Goal: Task Accomplishment & Management: Manage account settings

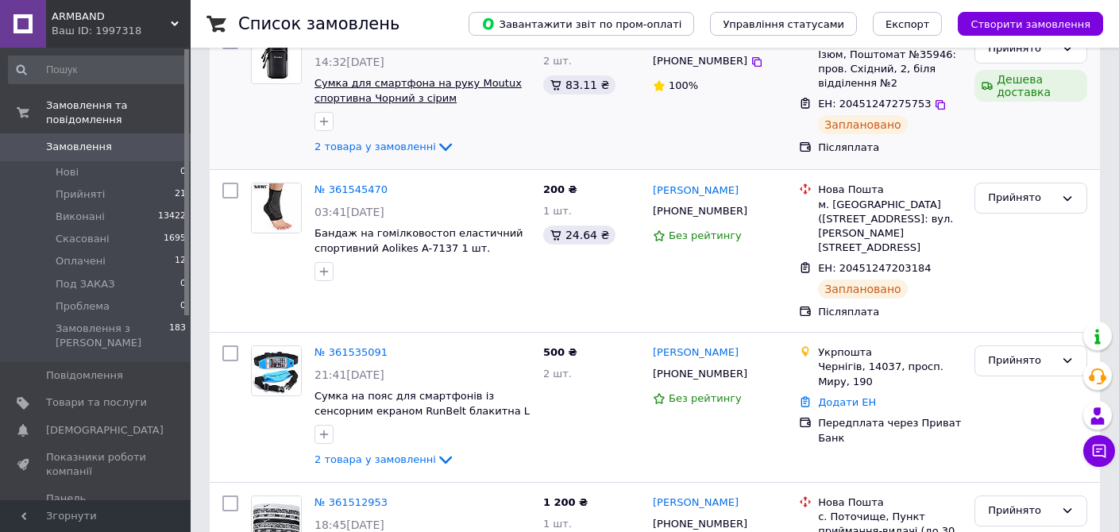
scroll to position [266, 0]
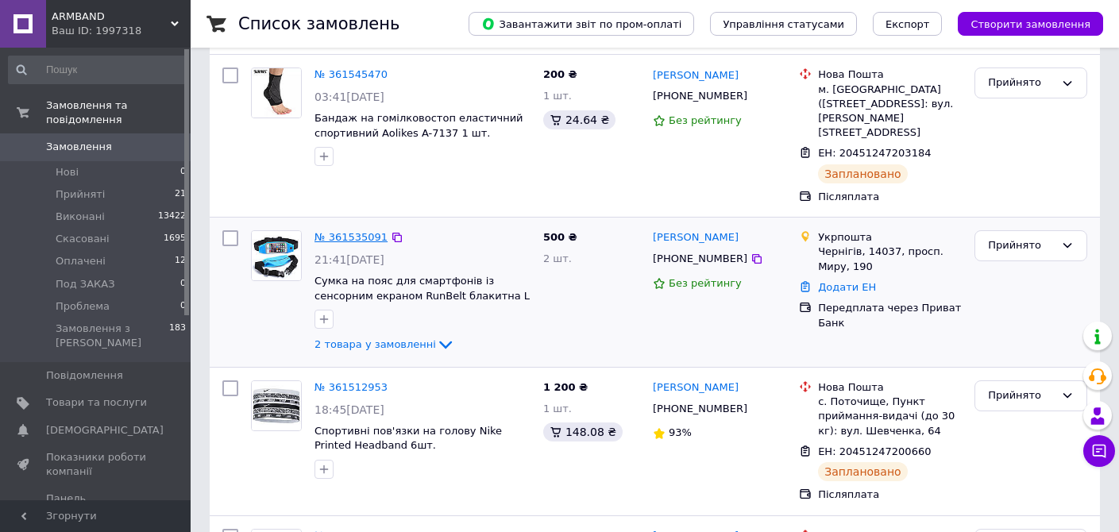
click at [345, 231] on link "№ 361535091" at bounding box center [350, 237] width 73 height 12
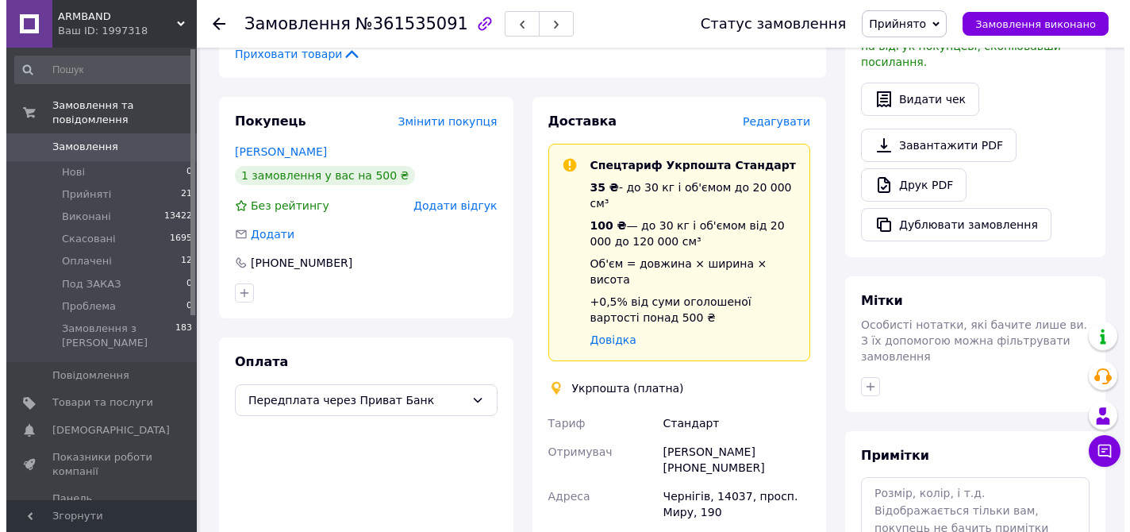
scroll to position [389, 0]
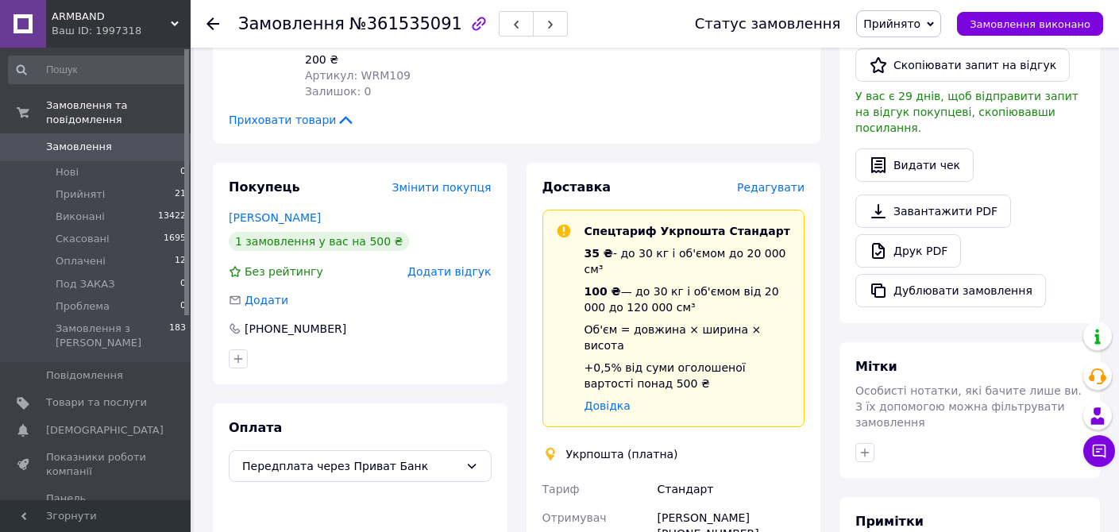
click at [776, 181] on span "Редагувати" at bounding box center [770, 187] width 67 height 13
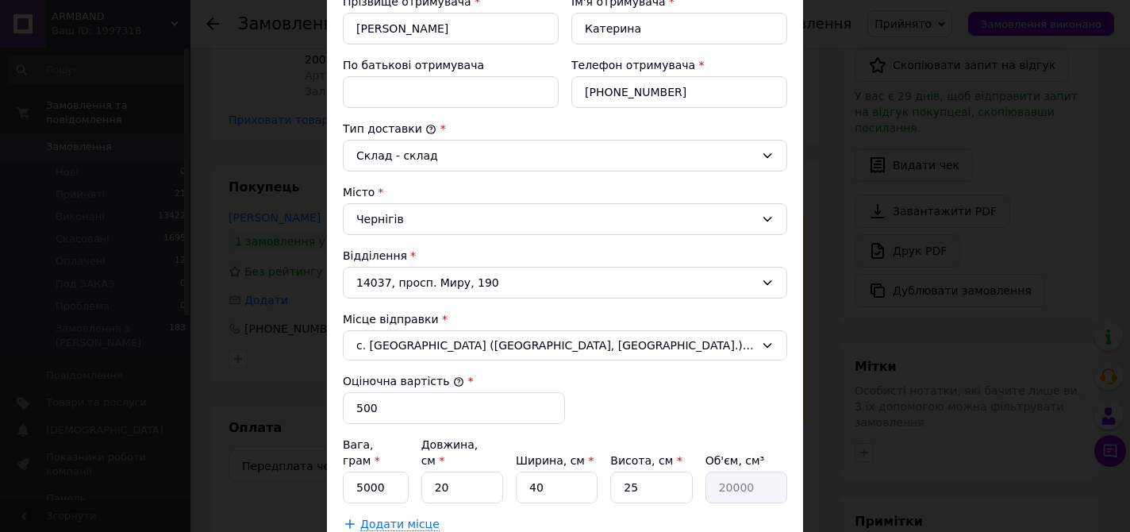
scroll to position [318, 0]
click at [472, 346] on span "с. [GEOGRAPHIC_DATA] ([GEOGRAPHIC_DATA], [GEOGRAPHIC_DATA].); 08135, вул. [PERS…" at bounding box center [555, 344] width 399 height 16
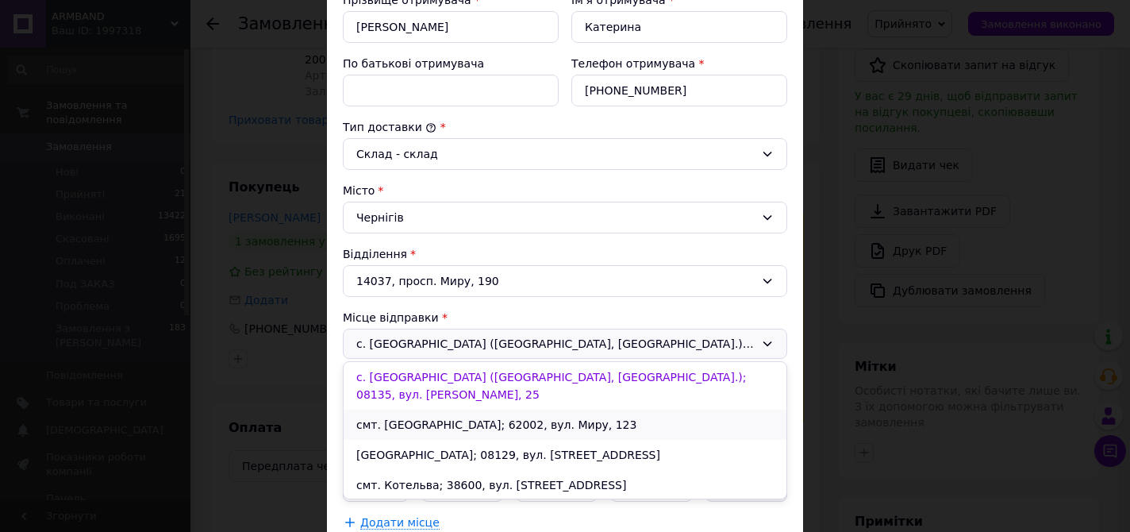
click at [467, 422] on li "смт. [GEOGRAPHIC_DATA]; 62002, вул. Миру, 123" at bounding box center [565, 425] width 443 height 30
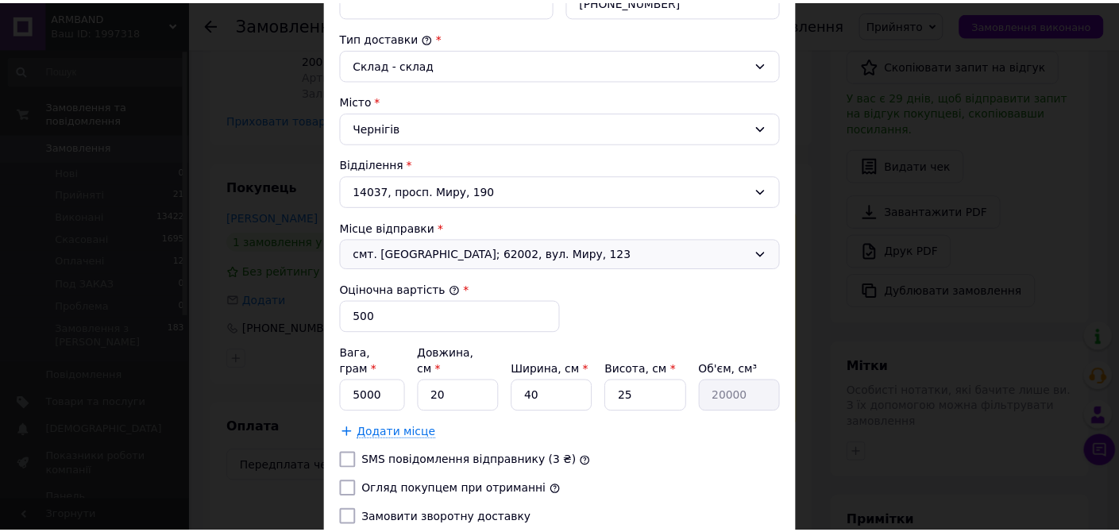
scroll to position [515, 0]
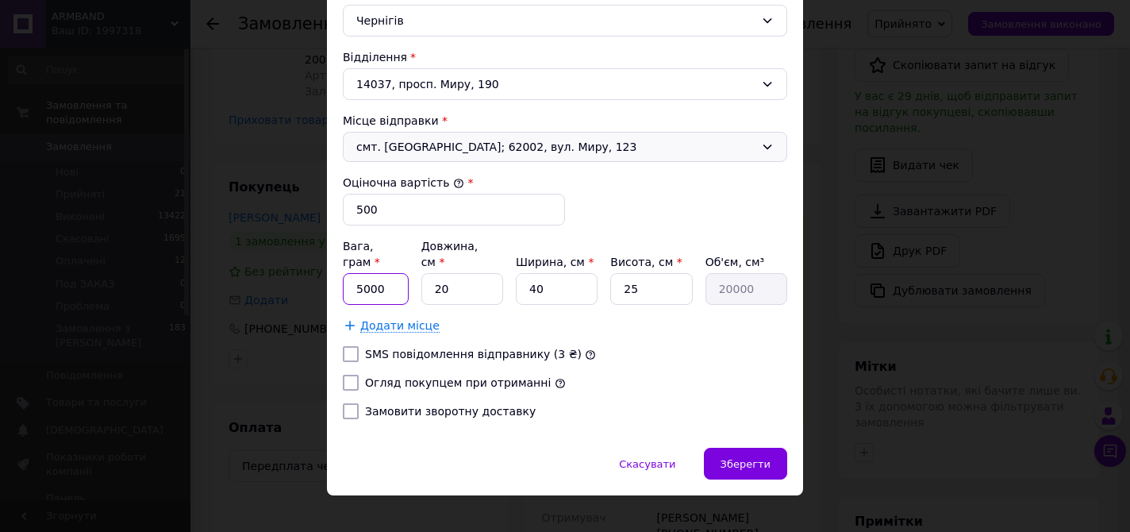
click at [395, 276] on input "5000" at bounding box center [376, 289] width 66 height 32
type input "500"
click at [641, 279] on input "25" at bounding box center [651, 289] width 82 height 32
type input "5"
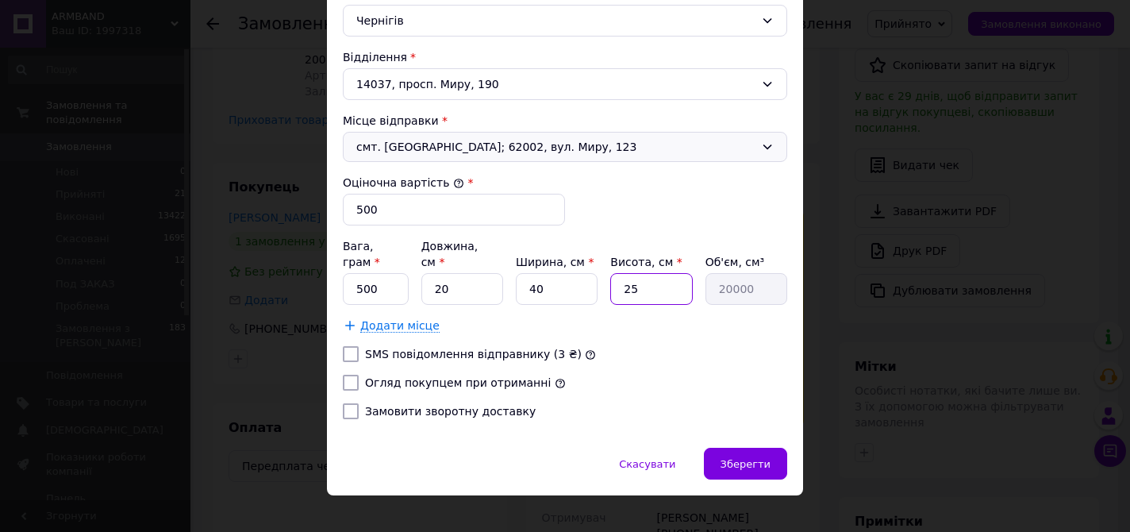
type input "4000"
type input "5"
click at [708, 346] on div "SMS повідомлення відправнику (3 ₴)" at bounding box center [565, 354] width 451 height 16
click at [565, 273] on input "40" at bounding box center [557, 289] width 82 height 32
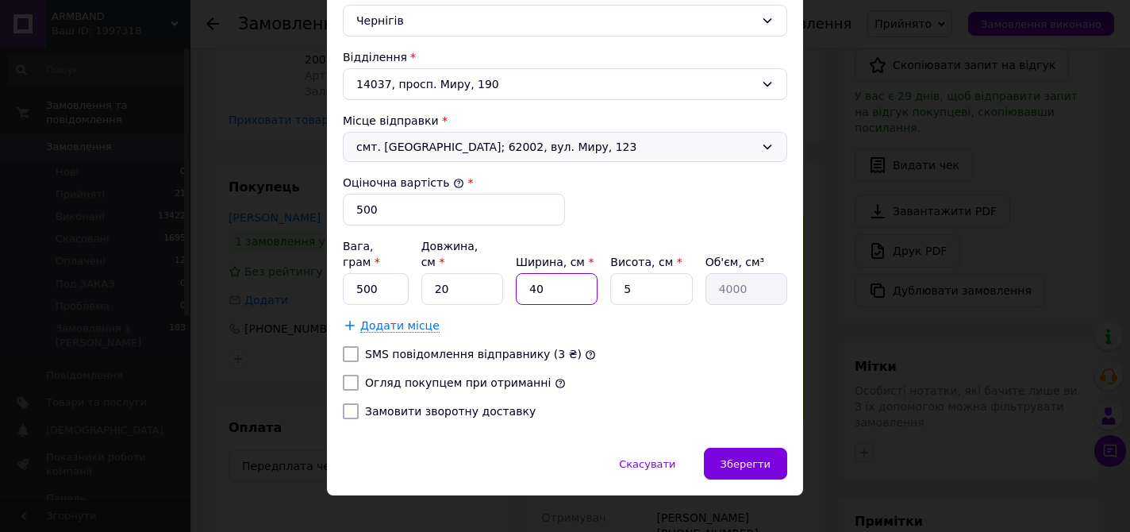
type input "1"
type input "100"
type input "15"
type input "1500"
type input "15"
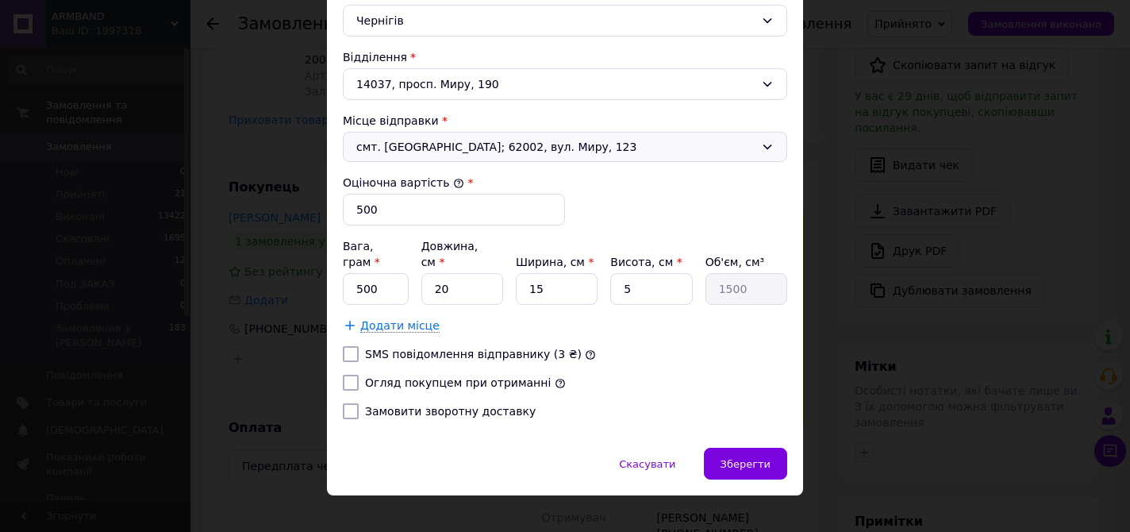
click at [727, 375] on div "Огляд покупцем при отриманні" at bounding box center [565, 383] width 451 height 16
click at [388, 273] on input "500" at bounding box center [376, 289] width 66 height 32
type input "200"
click at [678, 403] on div "Замовити зворотну доставку" at bounding box center [565, 411] width 451 height 16
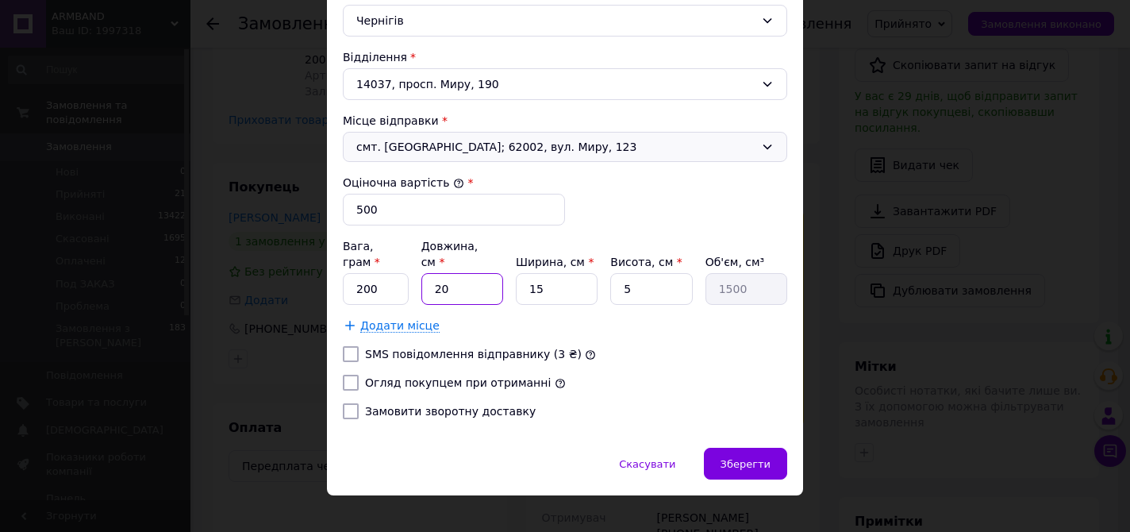
click at [478, 273] on input "20" at bounding box center [463, 289] width 82 height 32
click at [563, 279] on input "15" at bounding box center [557, 289] width 82 height 32
type input "1"
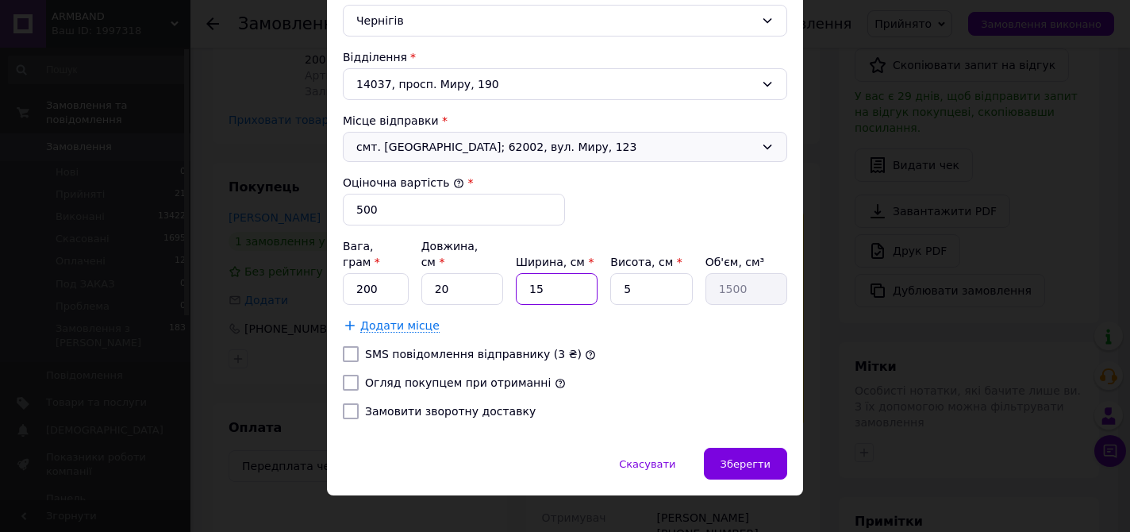
type input "100"
type input "10"
type input "1000"
type input "10"
click at [709, 346] on div "SMS повідомлення відправнику (3 ₴)" at bounding box center [565, 354] width 451 height 16
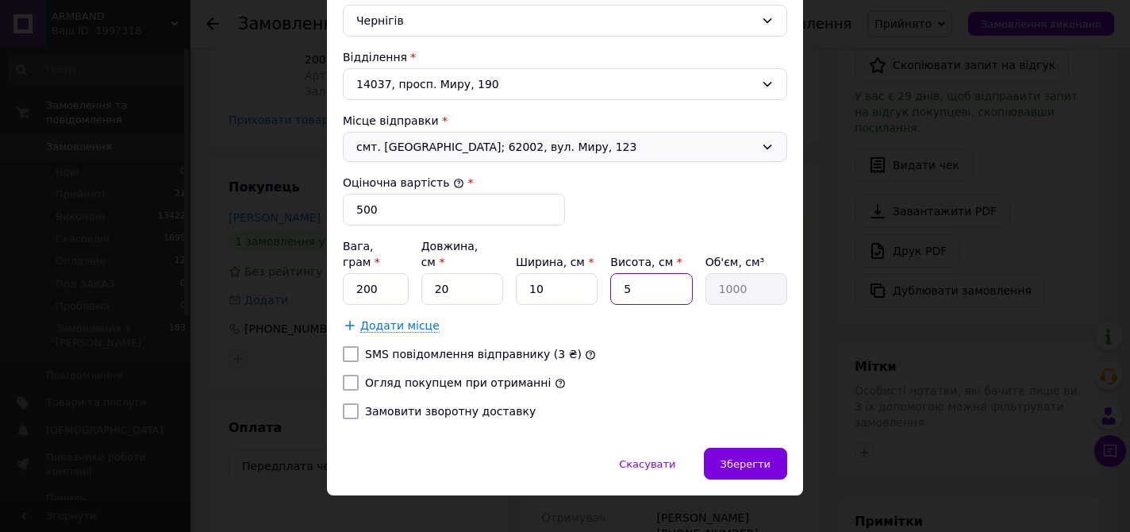
click at [647, 282] on input "5" at bounding box center [651, 289] width 82 height 32
type input "3"
type input "600"
type input "3"
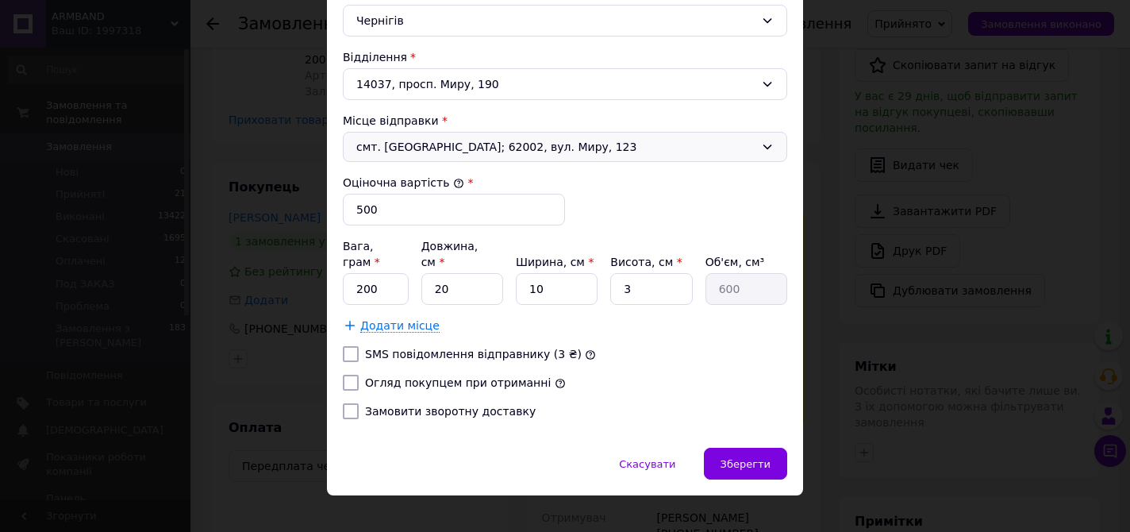
click at [737, 318] on div "Додати місце" at bounding box center [565, 326] width 445 height 16
click at [346, 375] on input "Огляд покупцем при отриманні" at bounding box center [351, 383] width 16 height 16
checkbox input "true"
click at [761, 458] on div "Зберегти" at bounding box center [745, 464] width 83 height 32
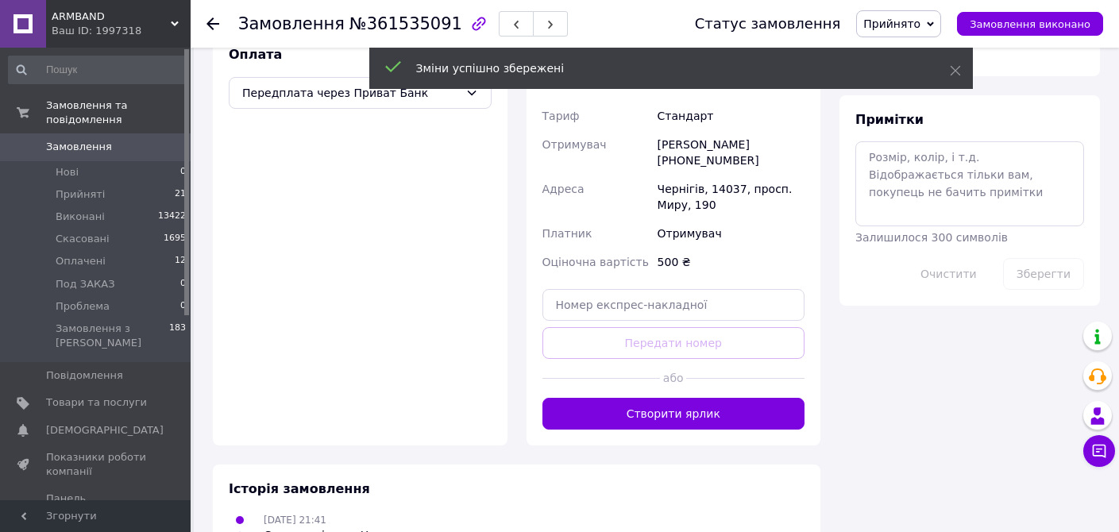
scroll to position [864, 0]
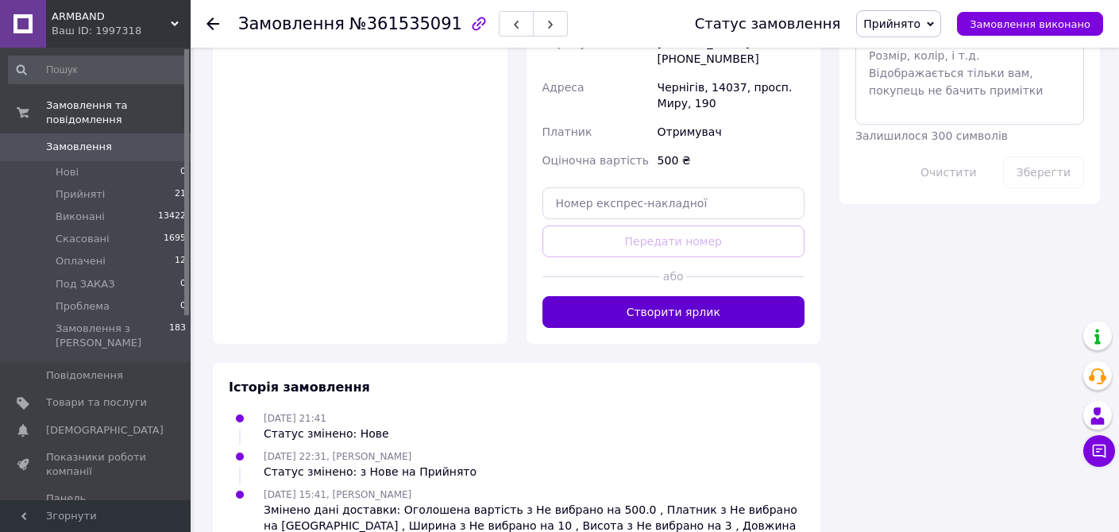
click at [679, 296] on button "Створити ярлик" at bounding box center [673, 312] width 263 height 32
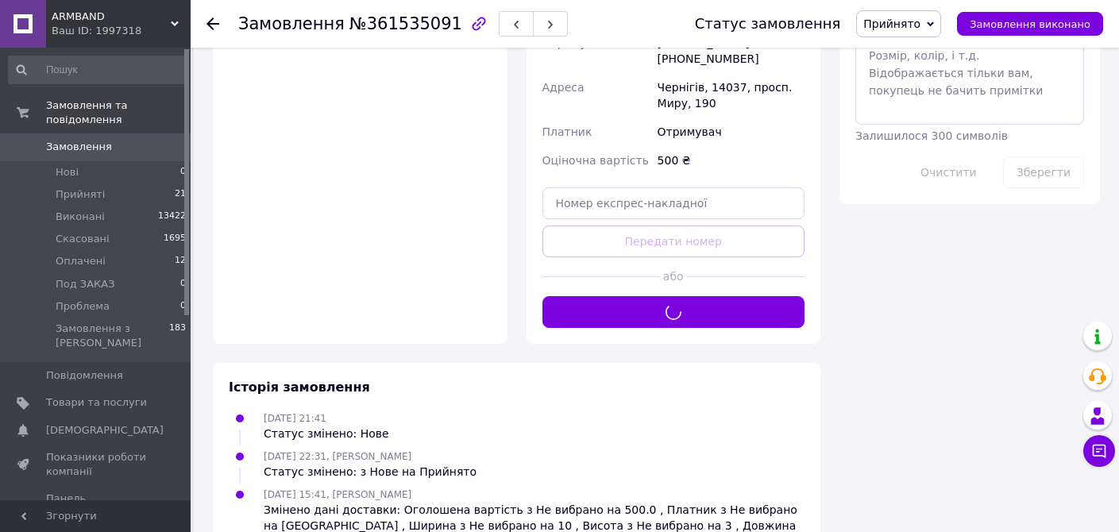
scroll to position [861, 0]
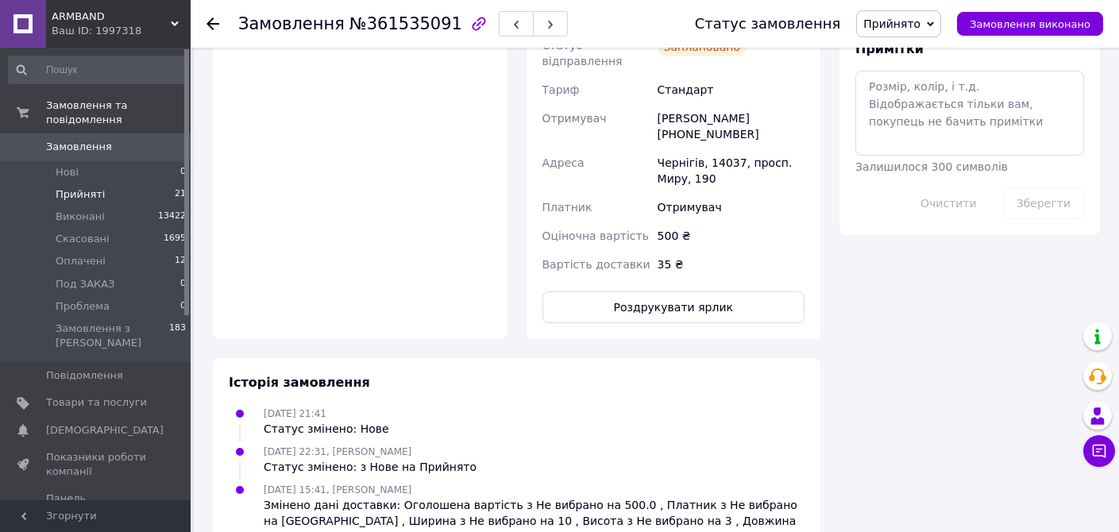
click at [74, 193] on span "Прийняті" at bounding box center [80, 194] width 49 height 14
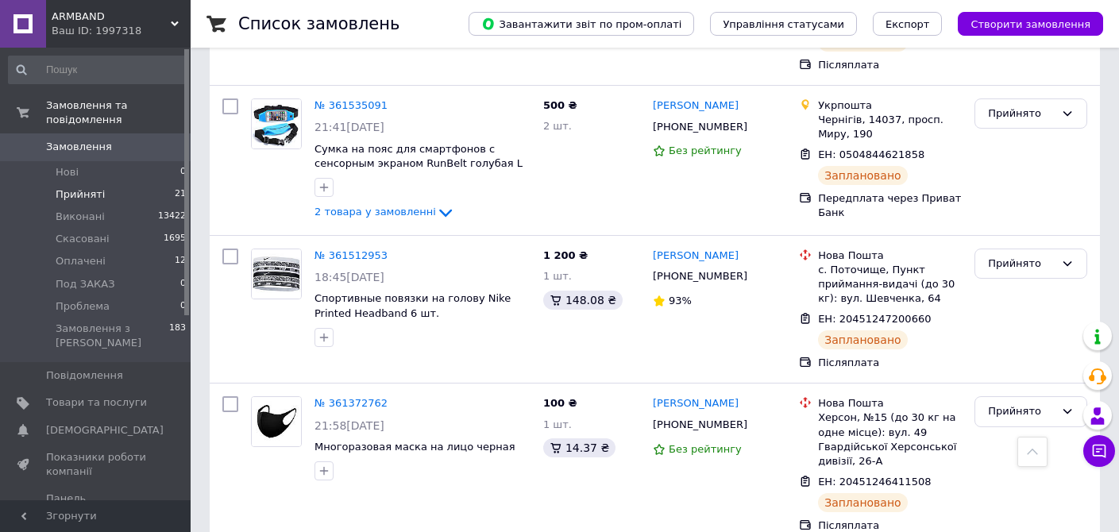
scroll to position [604, 0]
